Goal: Task Accomplishment & Management: Manage account settings

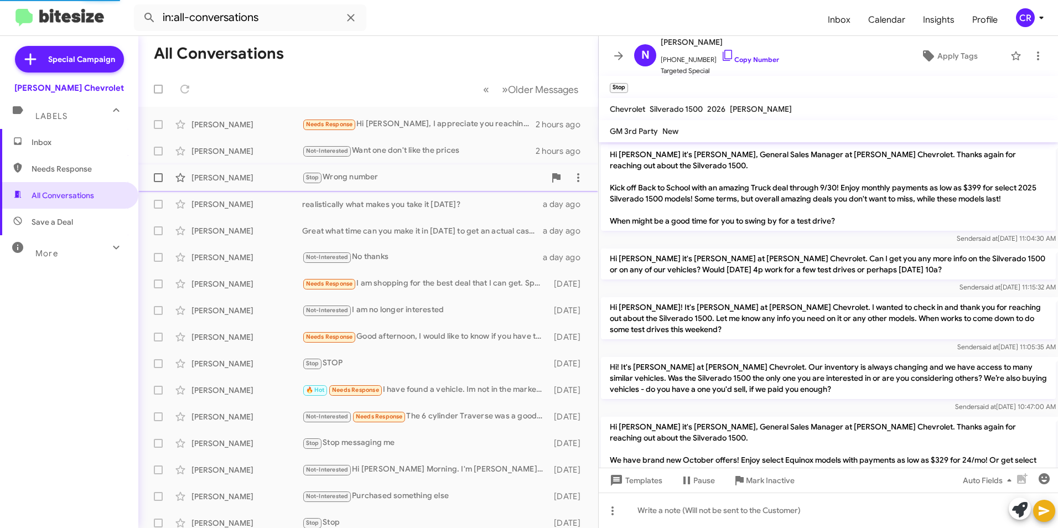
scroll to position [116, 0]
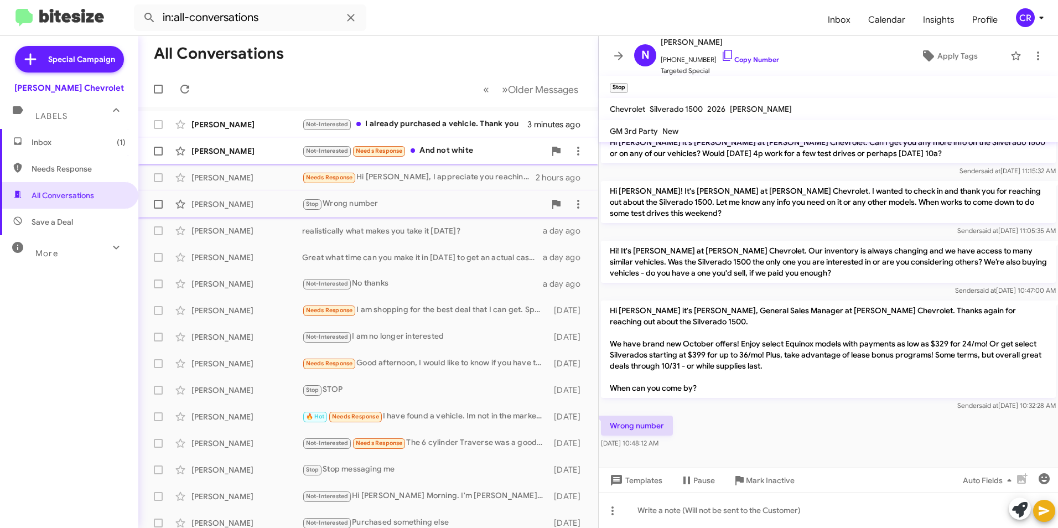
click at [463, 151] on div "Not-Interested Needs Response And not white" at bounding box center [423, 150] width 243 height 13
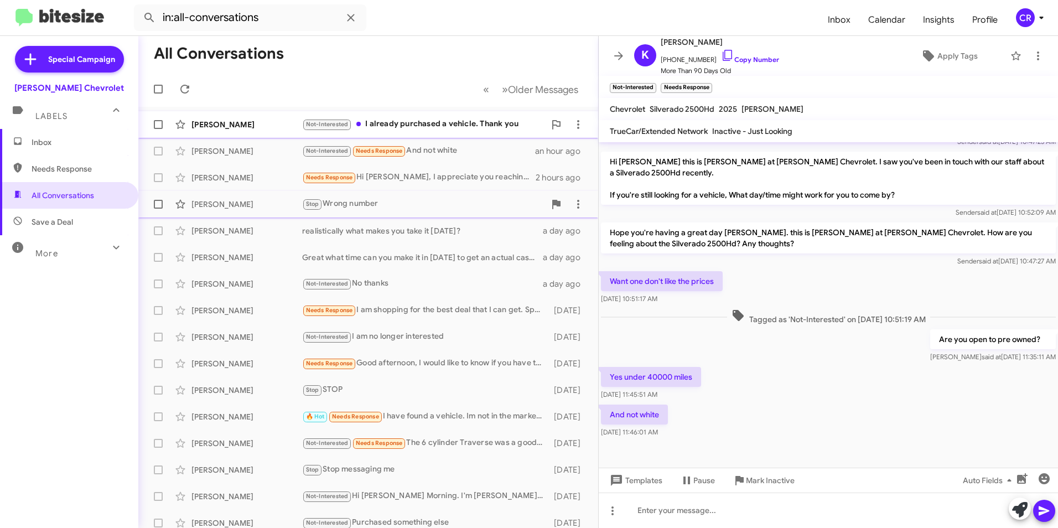
click at [414, 127] on div "Not-Interested I already purchased a vehicle. Thank you" at bounding box center [423, 124] width 243 height 13
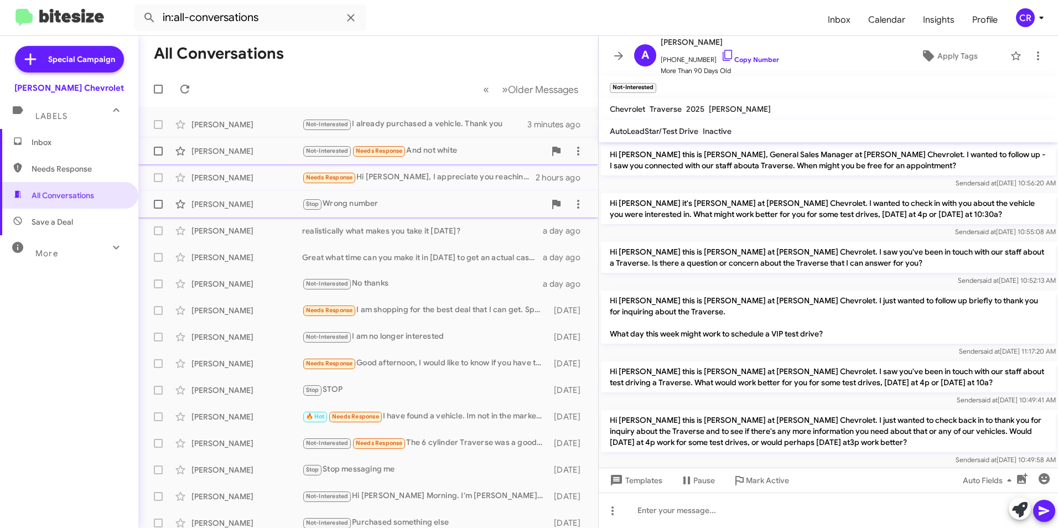
click at [430, 147] on div "Not-Interested Needs Response And not white" at bounding box center [423, 150] width 243 height 13
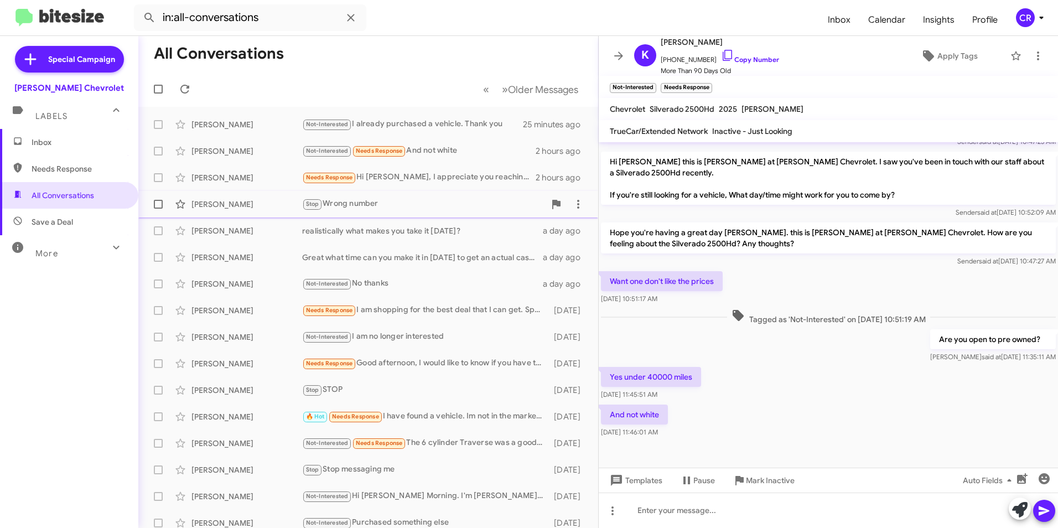
click at [66, 168] on span "Needs Response" at bounding box center [79, 168] width 94 height 11
type input "in:needs-response"
